Goal: Information Seeking & Learning: Learn about a topic

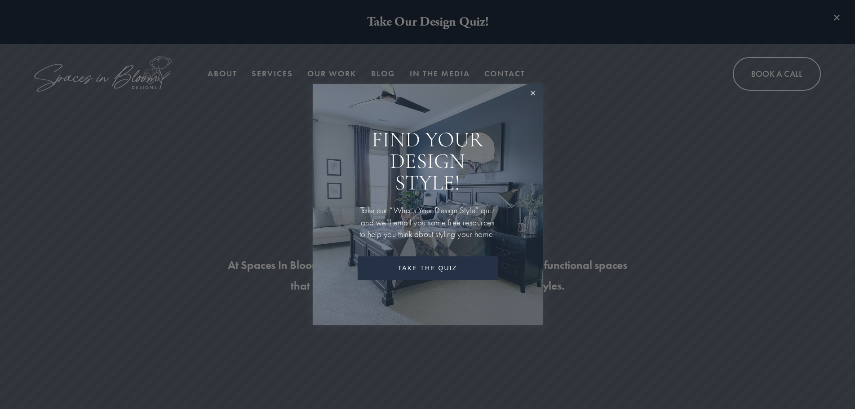
click at [531, 90] on link "Close" at bounding box center [533, 93] width 17 height 17
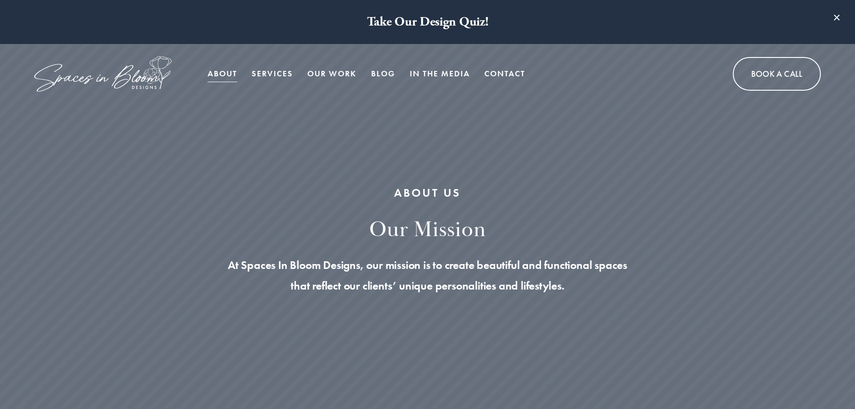
click at [330, 71] on link "Our Work" at bounding box center [331, 74] width 49 height 18
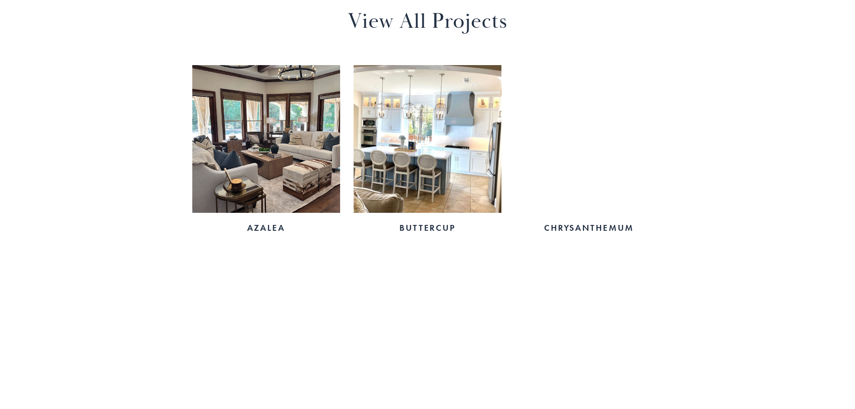
scroll to position [611, 0]
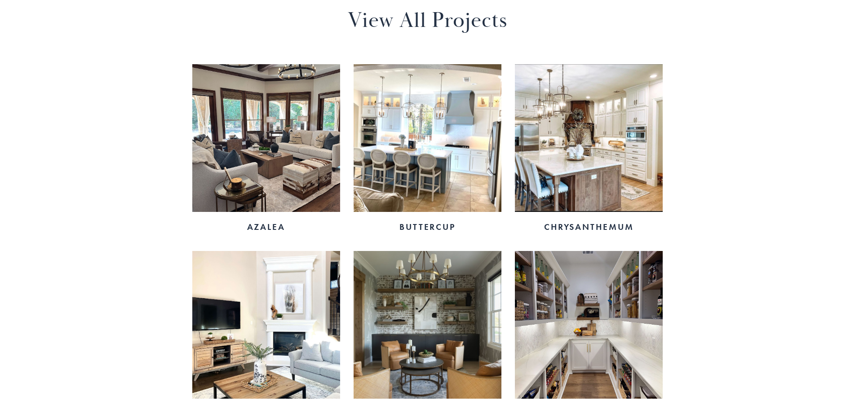
click at [442, 147] on img at bounding box center [428, 138] width 148 height 148
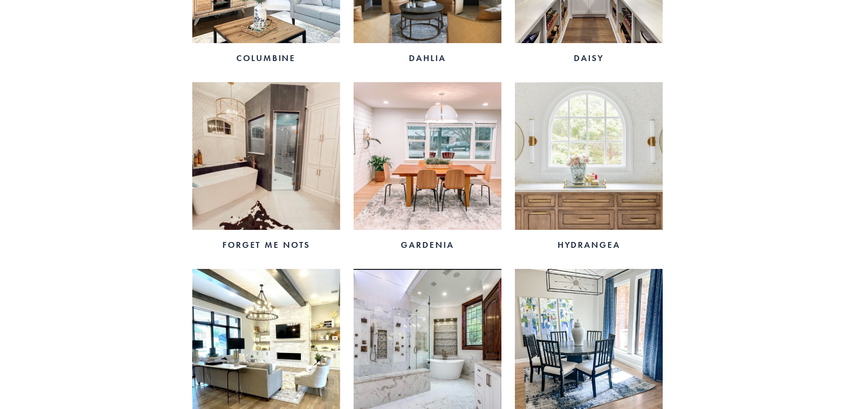
scroll to position [971, 0]
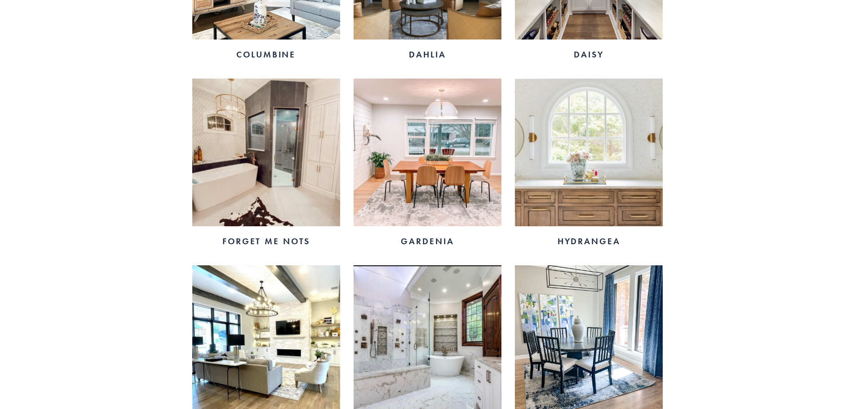
click at [626, 151] on img at bounding box center [589, 153] width 148 height 148
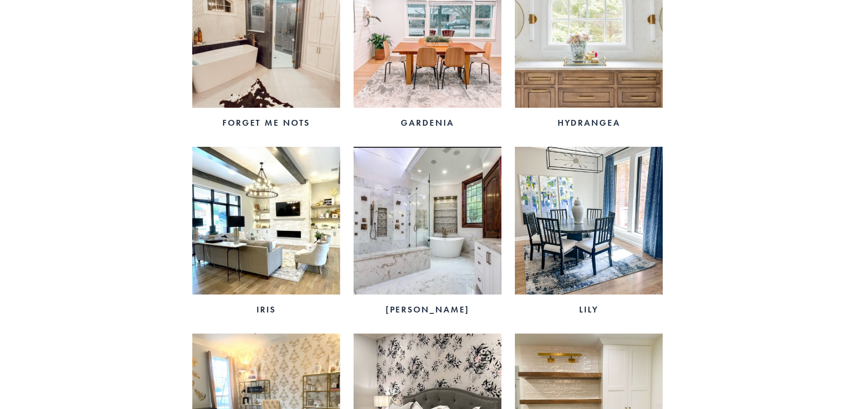
scroll to position [1115, 0]
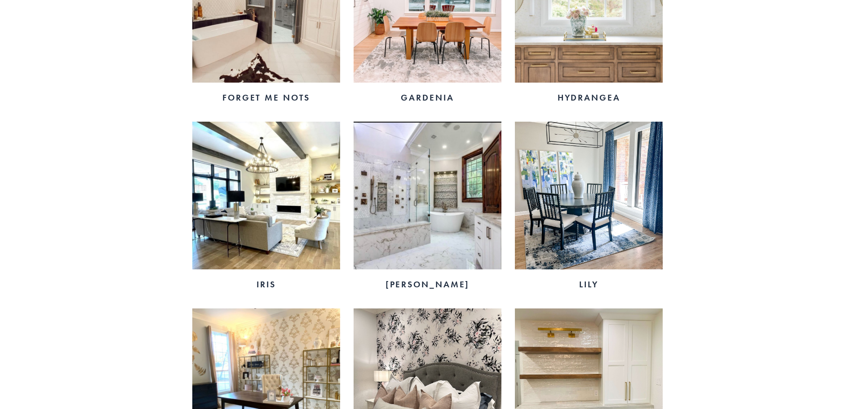
click at [598, 191] on img at bounding box center [589, 196] width 148 height 148
click at [86, 196] on div "Azalea Buttercup Chrysanthemum Columbine Dahlia Daisy Forget Me Nots Gardenia H…" at bounding box center [427, 209] width 855 height 1352
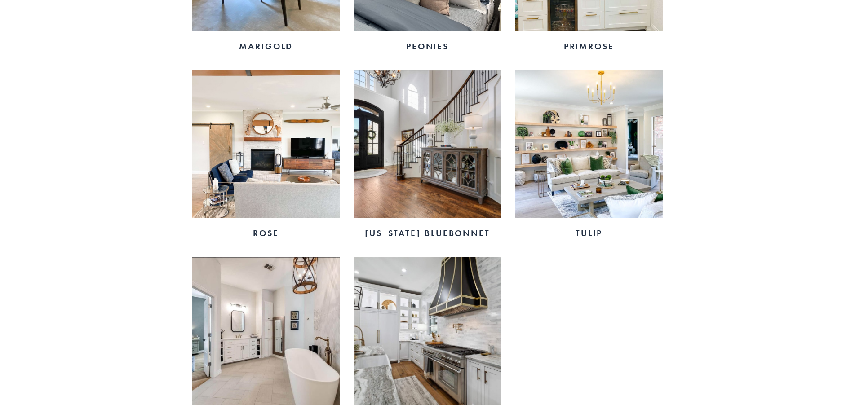
scroll to position [1546, 0]
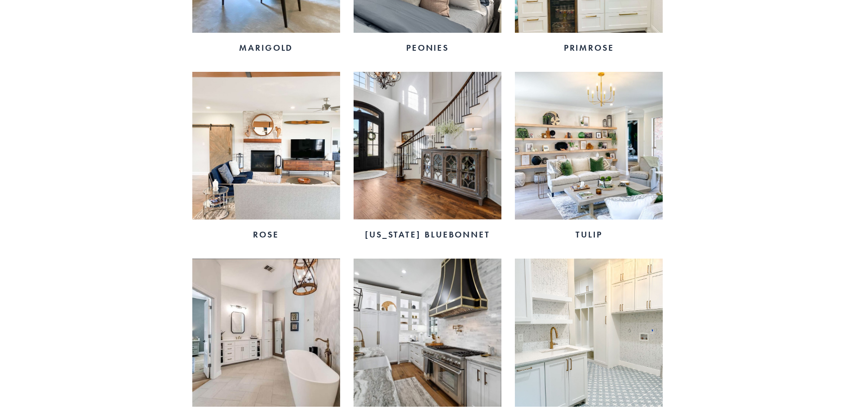
scroll to position [1466, 0]
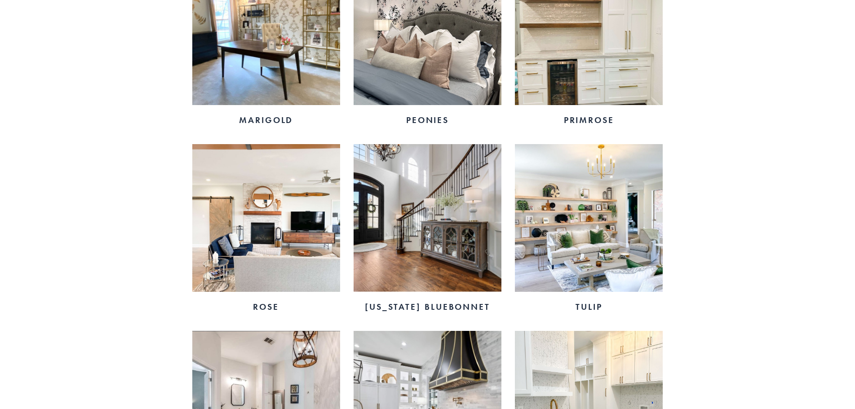
click at [595, 253] on img at bounding box center [589, 218] width 148 height 148
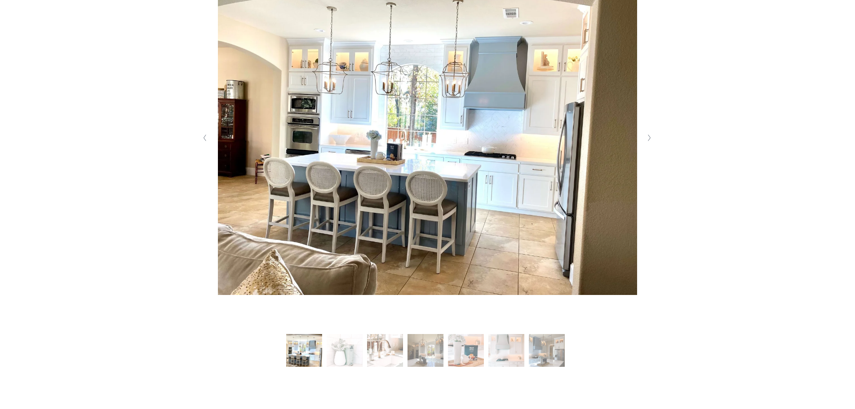
scroll to position [270, 0]
click at [649, 137] on polyline "Next Slide" at bounding box center [650, 137] width 2 height 6
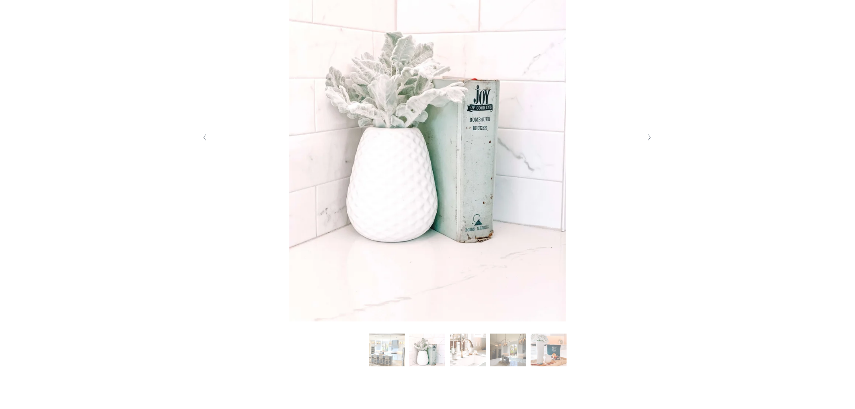
click at [649, 137] on polyline "Next Slide" at bounding box center [650, 137] width 2 height 6
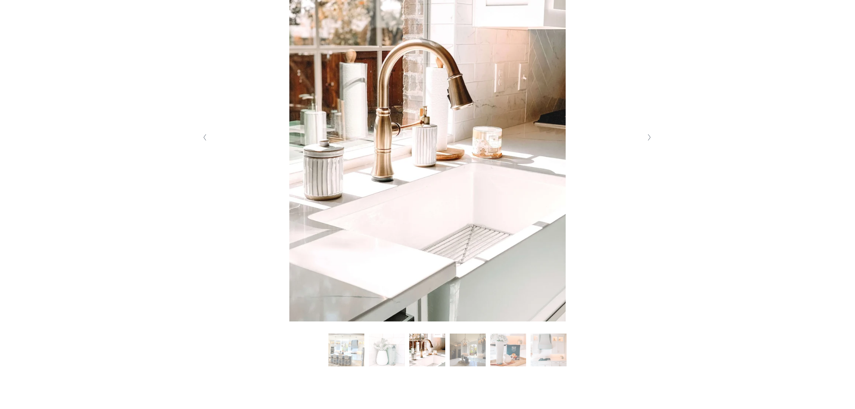
click at [649, 137] on polyline "Next Slide" at bounding box center [650, 137] width 2 height 6
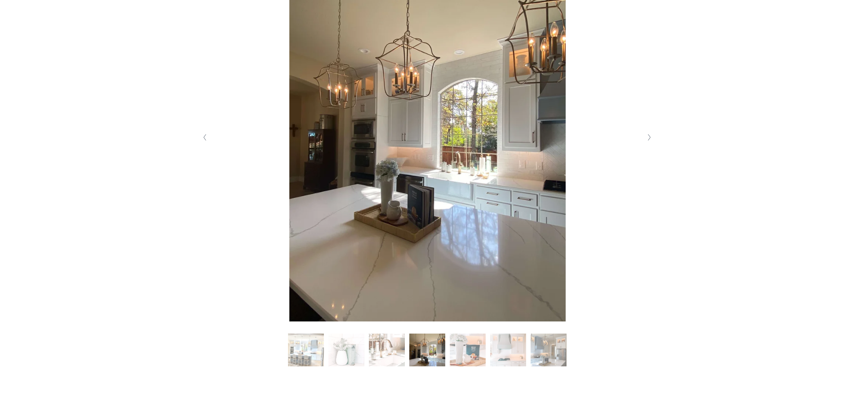
click at [649, 137] on polyline "Next Slide" at bounding box center [650, 137] width 2 height 6
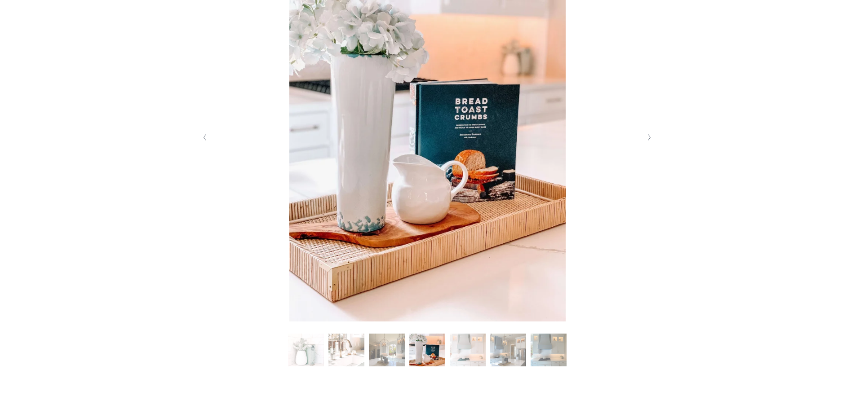
click at [649, 137] on polyline "Next Slide" at bounding box center [650, 137] width 2 height 6
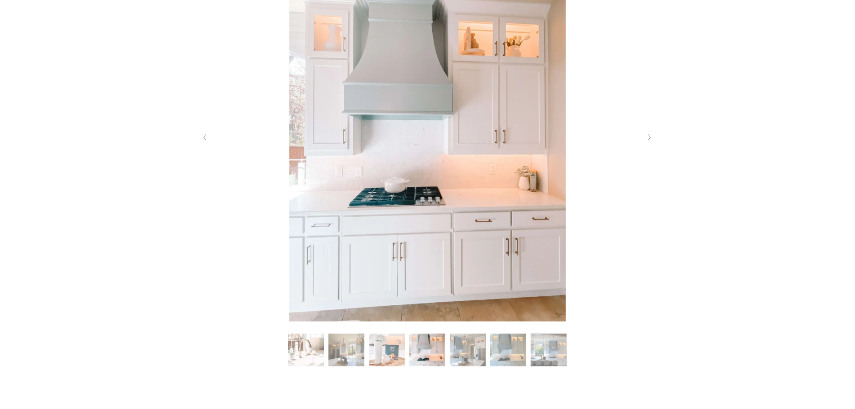
click at [649, 137] on polyline "Next Slide" at bounding box center [650, 137] width 2 height 6
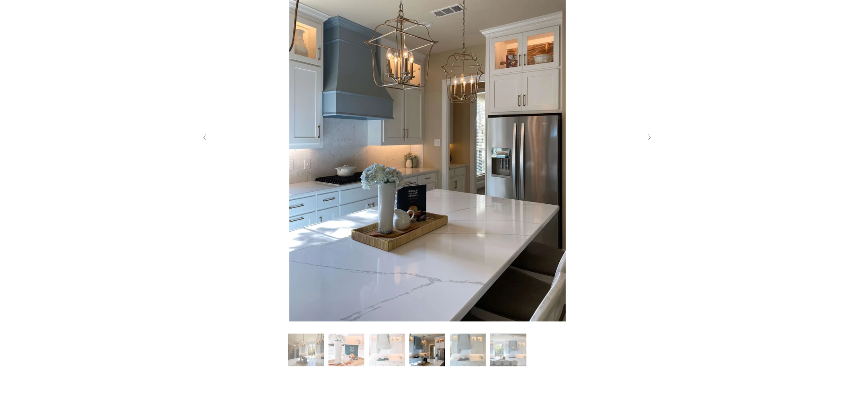
click at [649, 137] on polyline "Next Slide" at bounding box center [650, 137] width 2 height 6
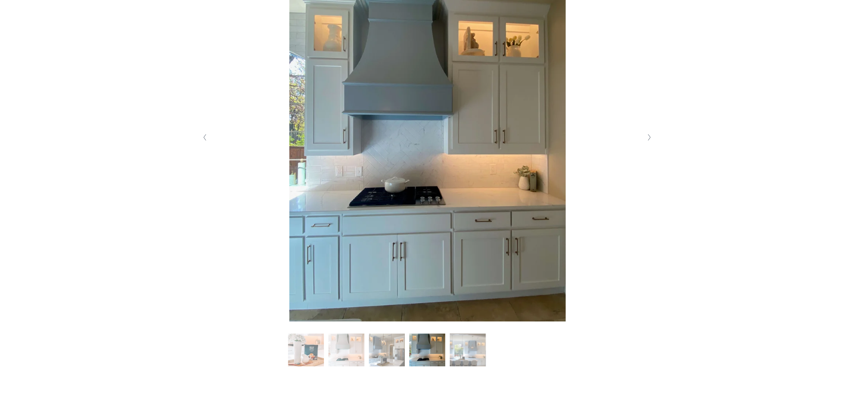
click at [649, 137] on polyline "Next Slide" at bounding box center [650, 137] width 2 height 6
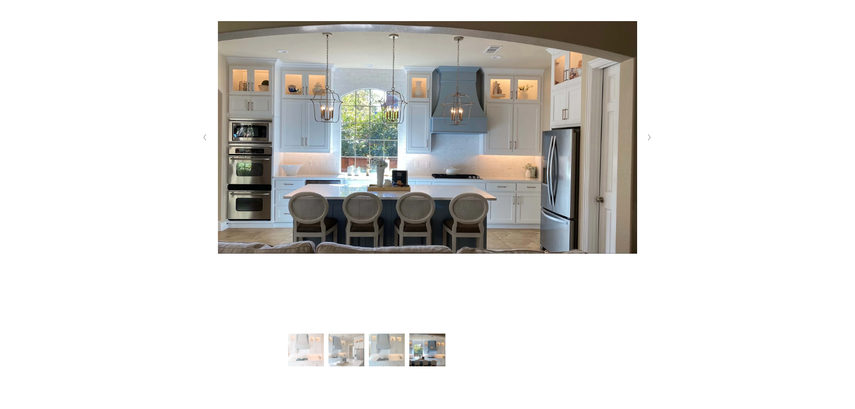
click at [649, 137] on polyline "Next Slide" at bounding box center [650, 137] width 2 height 6
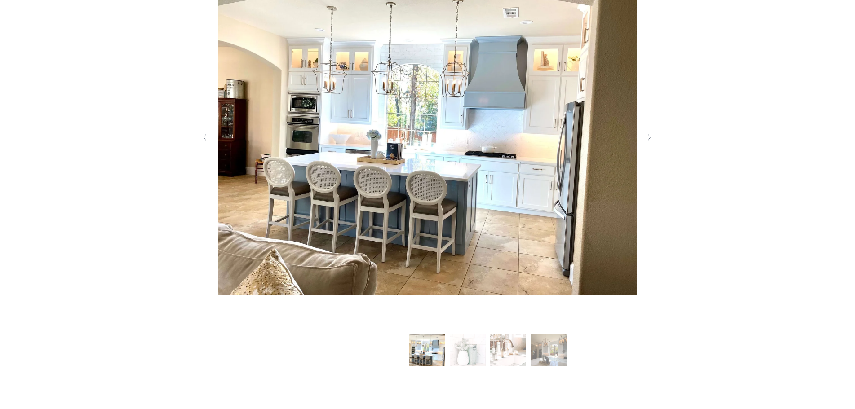
click at [649, 137] on polyline "Next Slide" at bounding box center [650, 137] width 2 height 6
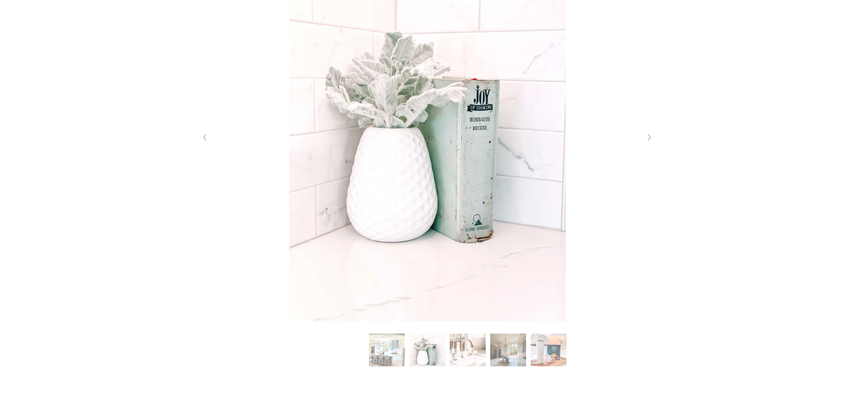
click at [649, 137] on polyline "Next Slide" at bounding box center [650, 137] width 2 height 6
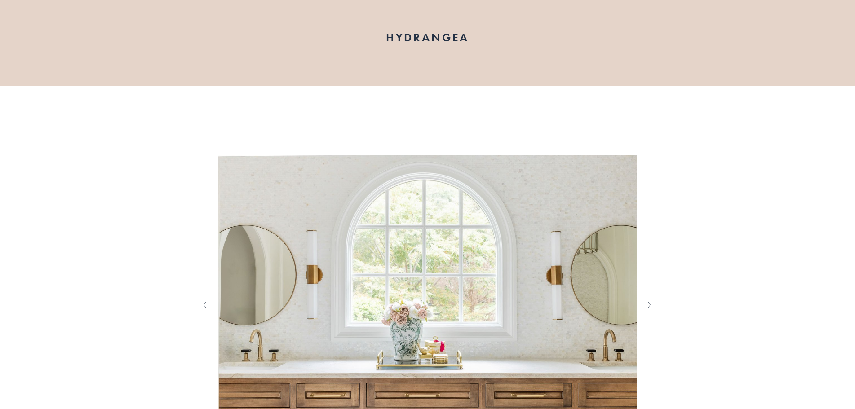
scroll to position [198, 0]
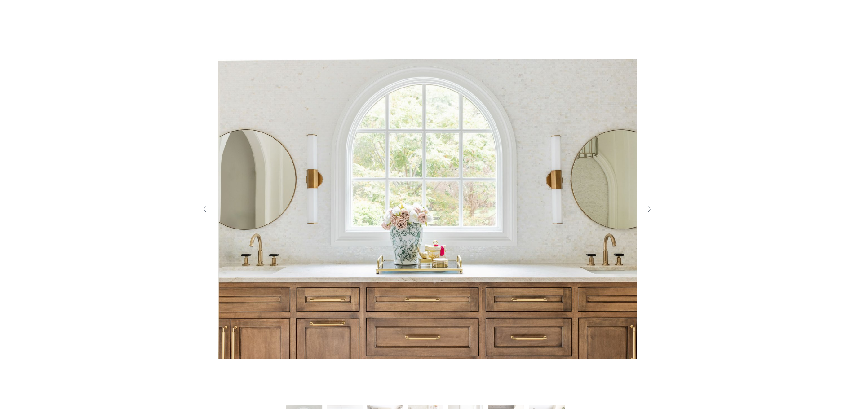
click at [648, 211] on icon "Next Slide" at bounding box center [650, 209] width 4 height 7
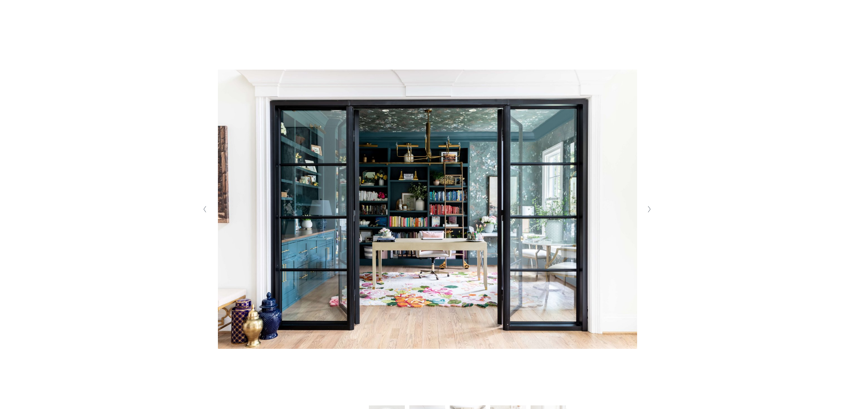
click at [648, 211] on icon "Next Slide" at bounding box center [650, 209] width 4 height 7
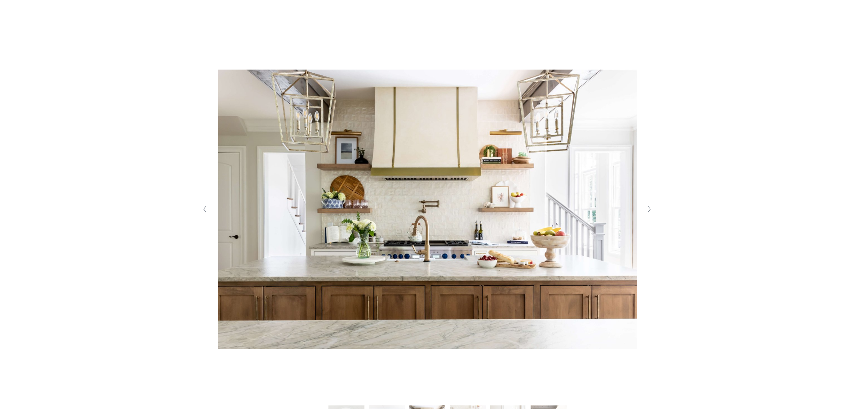
click at [648, 211] on icon "Next Slide" at bounding box center [650, 209] width 4 height 7
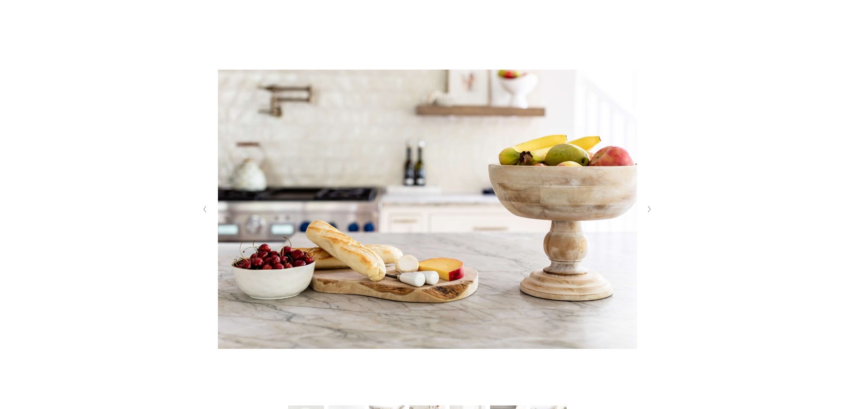
click at [648, 211] on icon "Next Slide" at bounding box center [650, 209] width 4 height 7
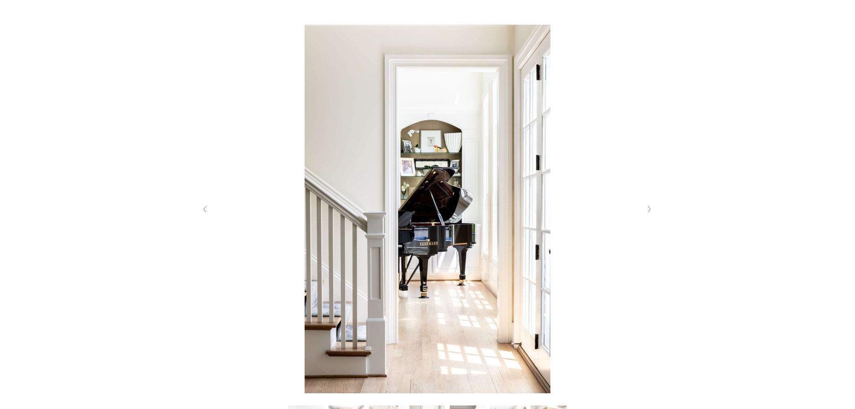
click at [648, 211] on icon "Next Slide" at bounding box center [650, 209] width 4 height 7
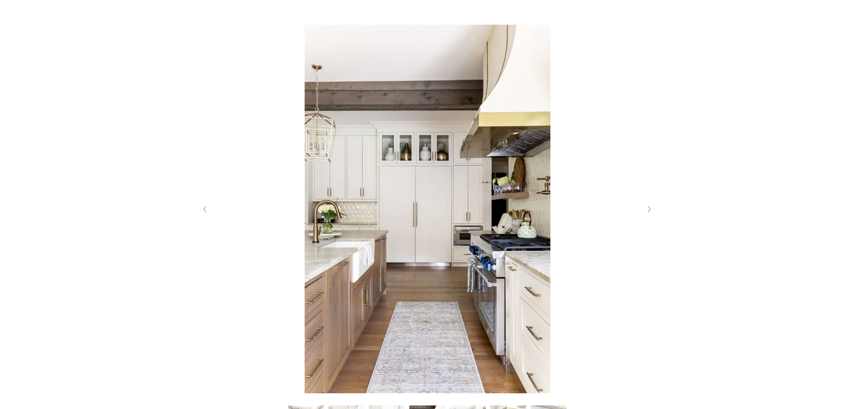
click at [648, 211] on icon "Next Slide" at bounding box center [650, 209] width 4 height 7
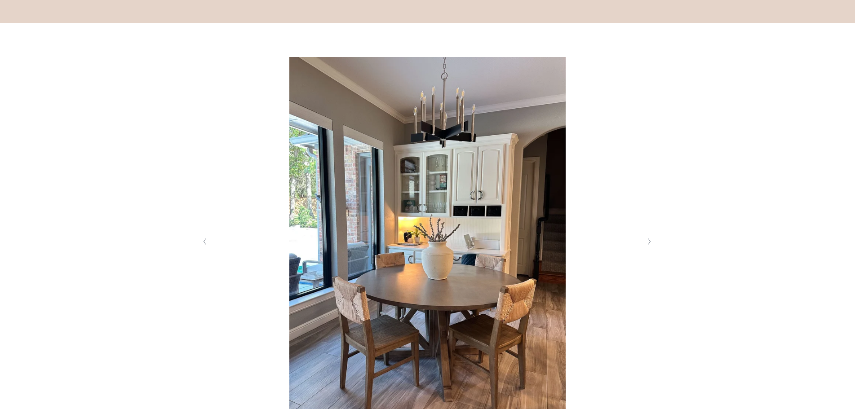
scroll to position [198, 0]
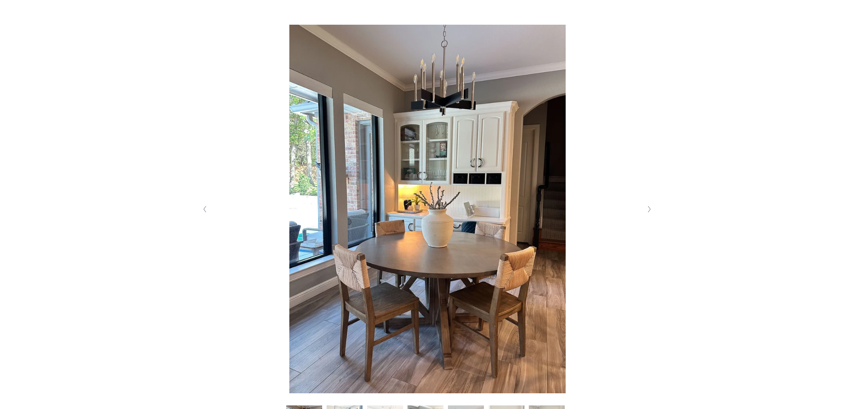
click at [648, 213] on icon "Next Slide" at bounding box center [650, 209] width 4 height 7
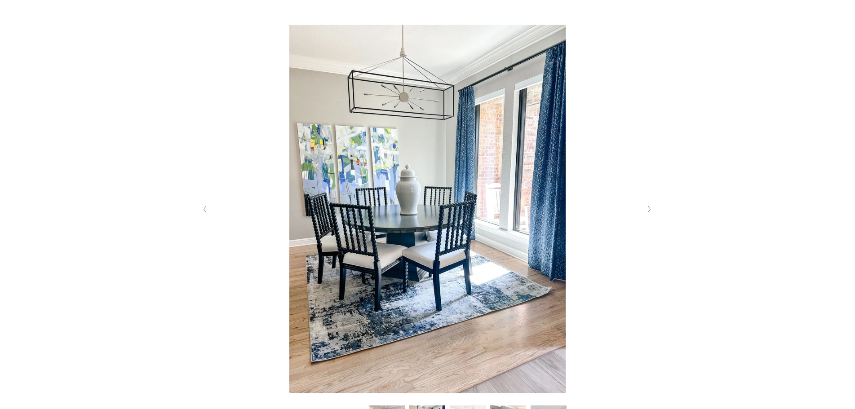
click at [648, 213] on icon "Next Slide" at bounding box center [650, 209] width 4 height 7
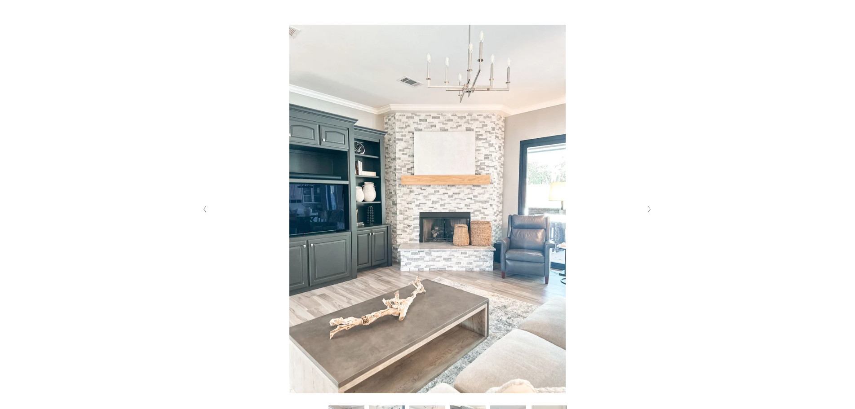
click at [648, 213] on icon "Next Slide" at bounding box center [650, 209] width 4 height 7
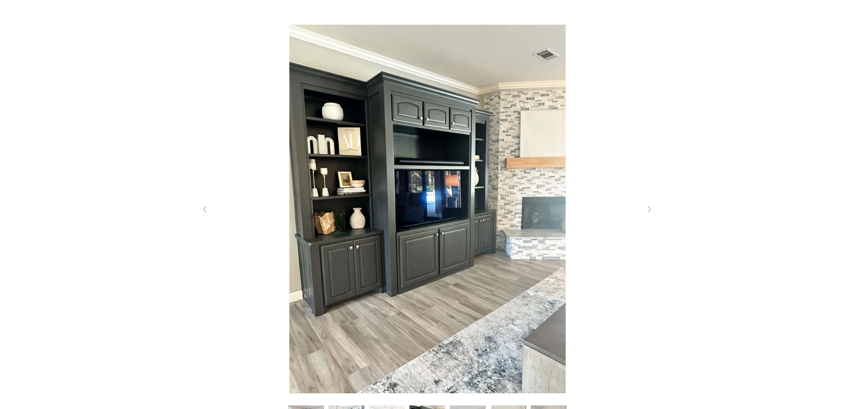
click at [648, 213] on icon "Next Slide" at bounding box center [650, 209] width 4 height 7
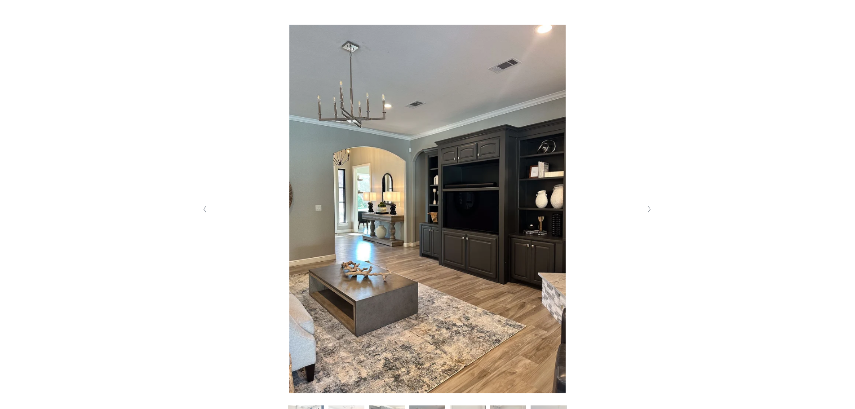
click at [648, 213] on icon "Next Slide" at bounding box center [650, 209] width 4 height 7
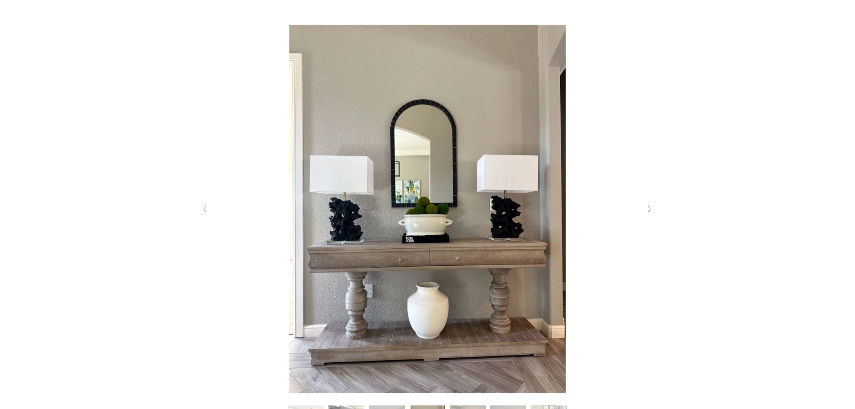
click at [648, 213] on icon "Next Slide" at bounding box center [650, 209] width 4 height 7
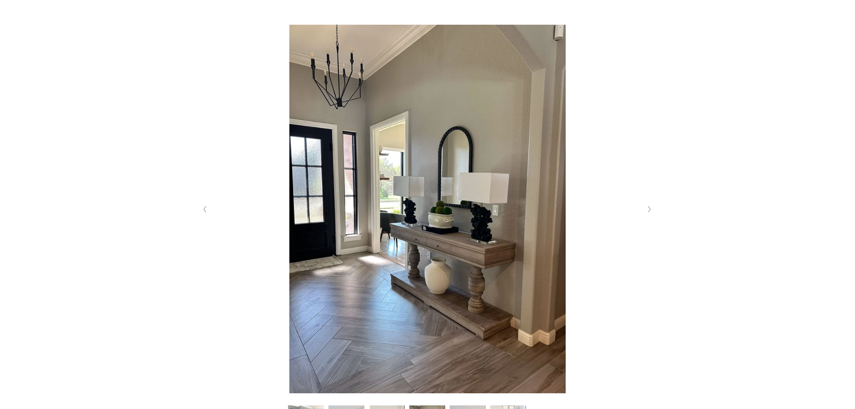
click at [648, 213] on icon "Next Slide" at bounding box center [650, 209] width 4 height 7
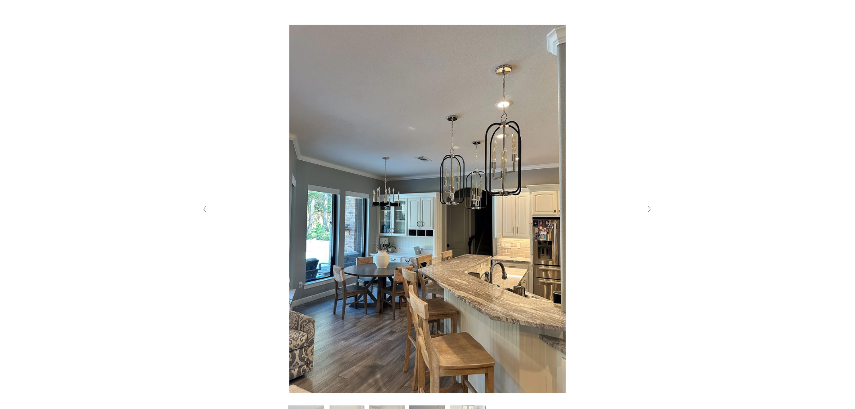
click at [648, 213] on icon "Next Slide" at bounding box center [650, 209] width 4 height 7
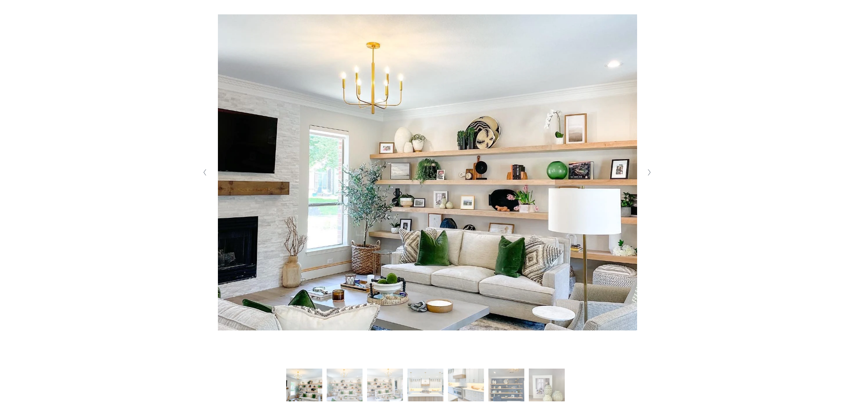
scroll to position [234, 0]
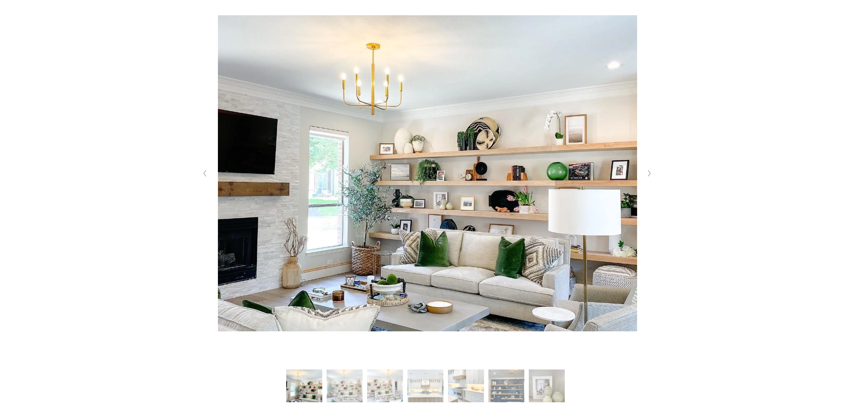
click at [651, 173] on icon "Next Slide" at bounding box center [650, 173] width 4 height 7
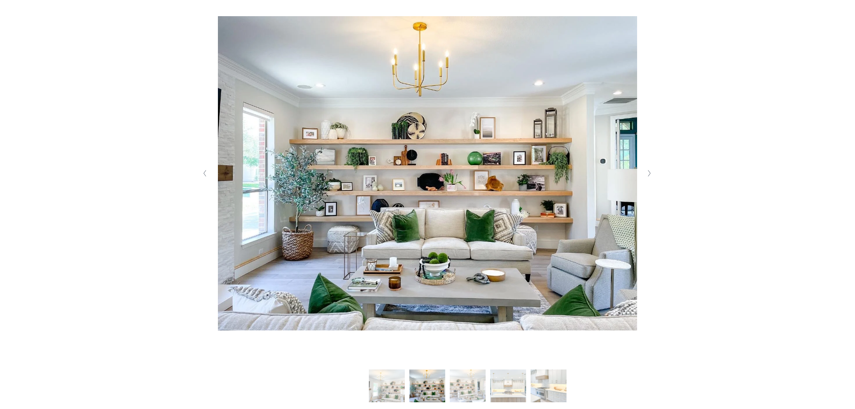
click at [651, 173] on icon "Next Slide" at bounding box center [650, 173] width 4 height 7
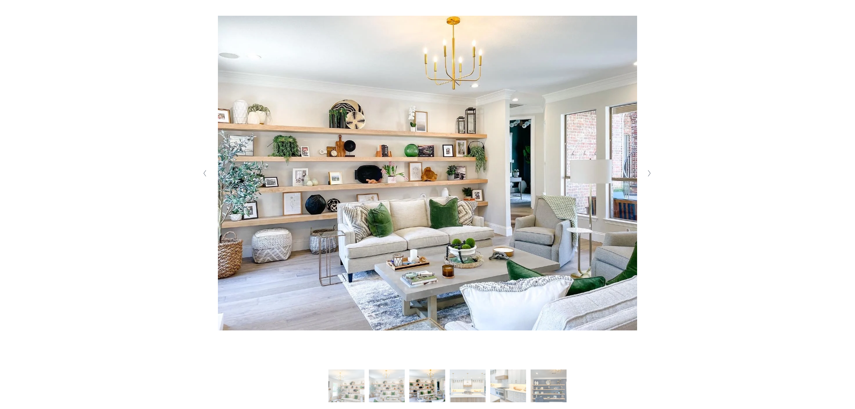
click at [651, 173] on icon "Next Slide" at bounding box center [650, 173] width 4 height 7
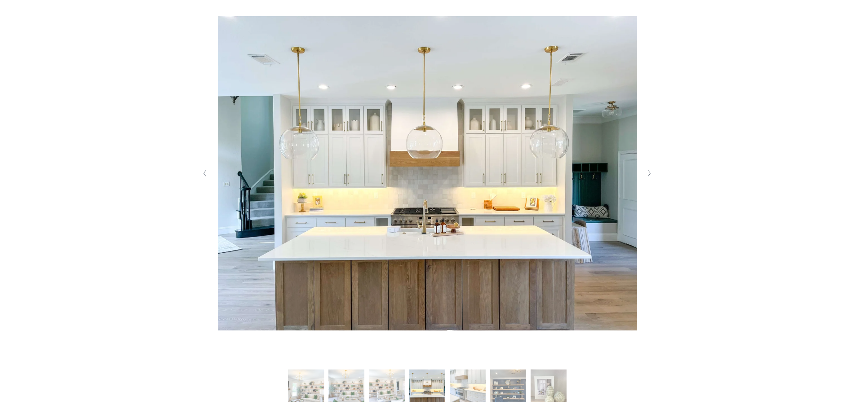
click at [651, 173] on icon "Next Slide" at bounding box center [650, 173] width 4 height 7
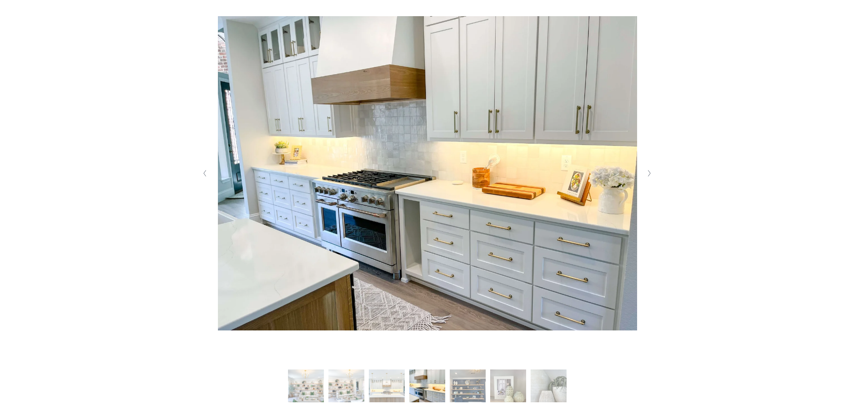
click at [651, 173] on icon "Next Slide" at bounding box center [650, 173] width 4 height 7
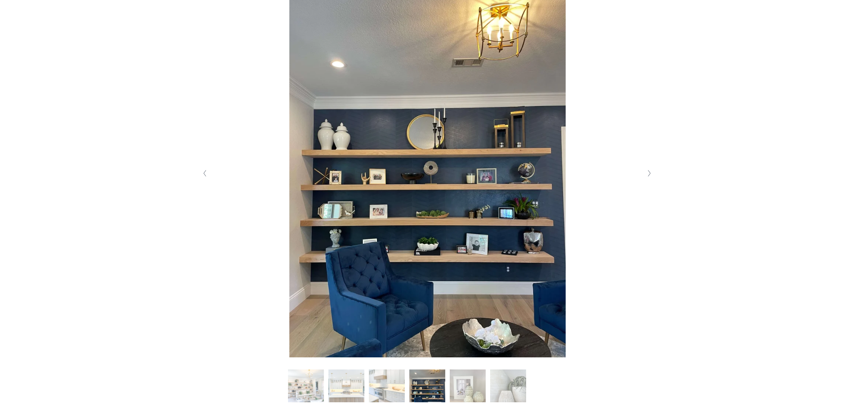
click at [651, 173] on icon "Next Slide" at bounding box center [650, 173] width 4 height 7
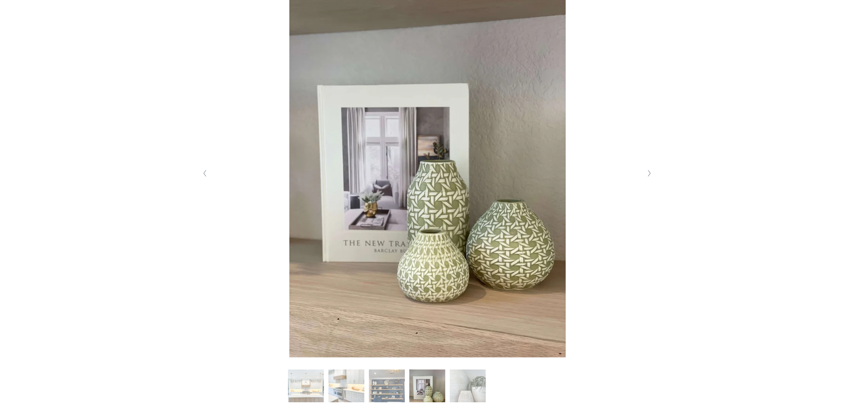
click at [651, 173] on icon "Next Slide" at bounding box center [650, 173] width 4 height 7
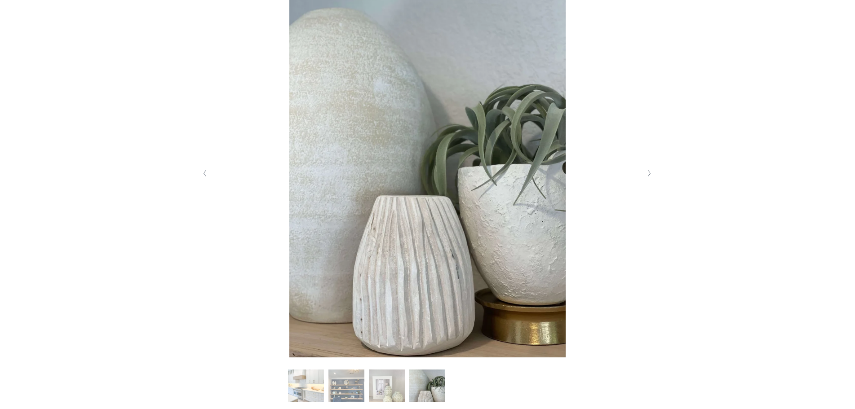
click at [651, 173] on icon "Next Slide" at bounding box center [650, 173] width 4 height 7
